Goal: Download file/media

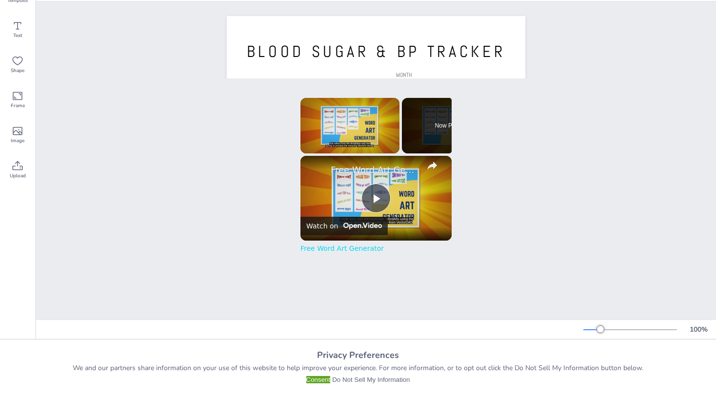
scroll to position [62, 0]
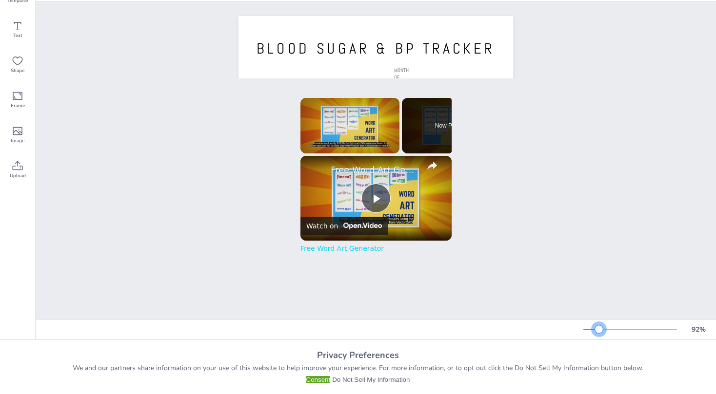
click at [603, 331] on div at bounding box center [599, 330] width 8 height 8
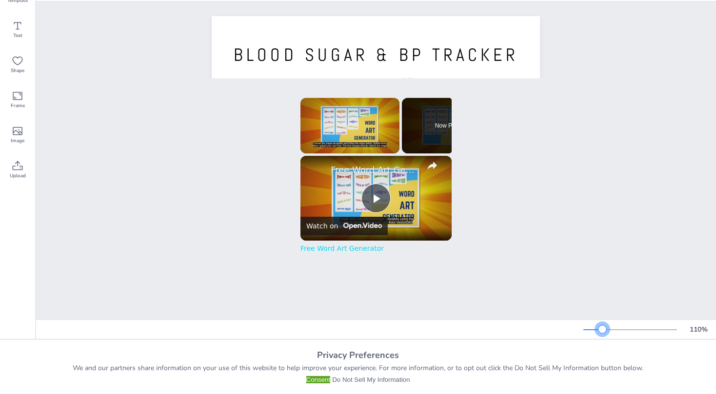
click at [606, 332] on div at bounding box center [602, 330] width 8 height 8
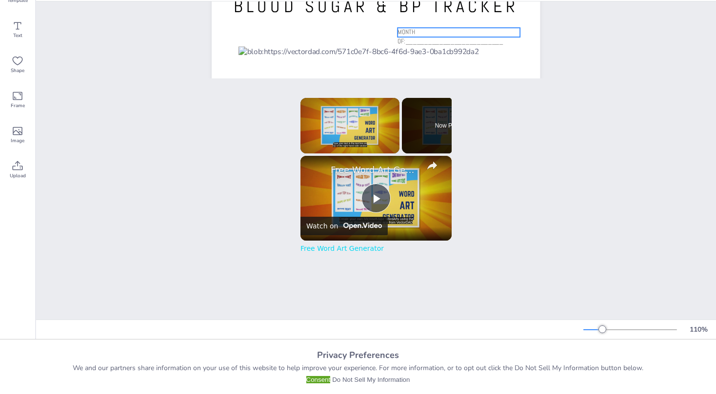
click at [459, 28] on span "MONTH OF:__________________________" at bounding box center [451, 37] width 106 height 18
click at [443, 28] on span "MONTH OF:__________________________" at bounding box center [451, 37] width 106 height 18
click at [617, 47] on div "[DOMAIN_NAME] BLOOD SUGAR & BP TRACKER MONTH OF:__________________________" at bounding box center [376, 179] width 680 height 453
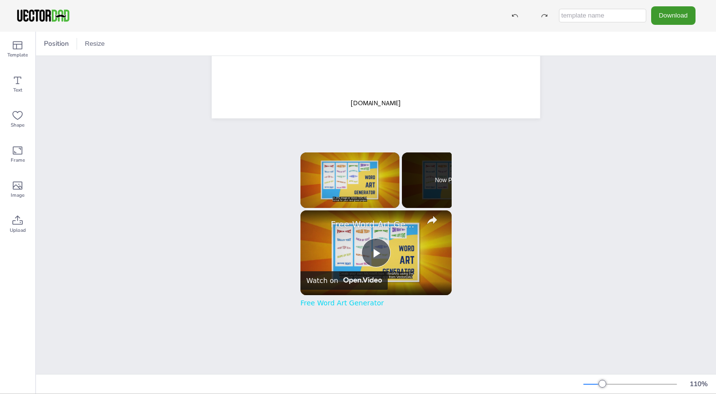
scroll to position [0, 0]
click at [671, 14] on button "Download" at bounding box center [673, 16] width 44 height 18
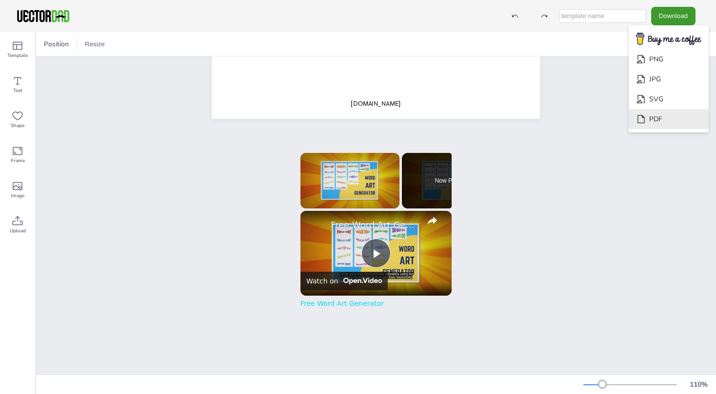
click at [668, 109] on li "PDF" at bounding box center [669, 119] width 80 height 20
